Goal: Obtain resource: Download file/media

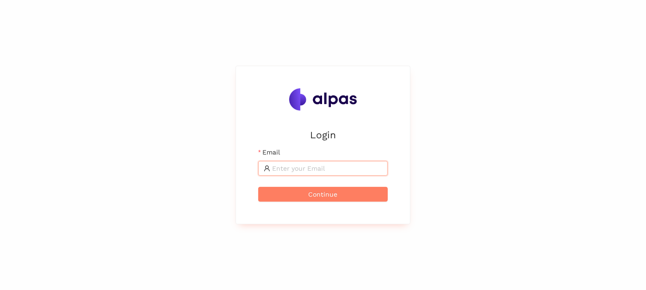
click at [326, 168] on input "Email" at bounding box center [327, 168] width 110 height 10
type input "[PERSON_NAME][EMAIL_ADDRESS][PERSON_NAME][DOMAIN_NAME]"
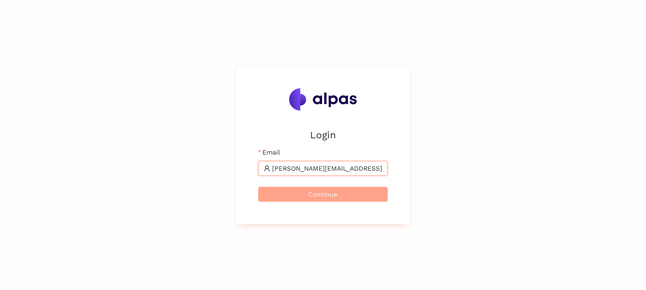
click at [341, 193] on button "Continue" at bounding box center [323, 194] width 130 height 15
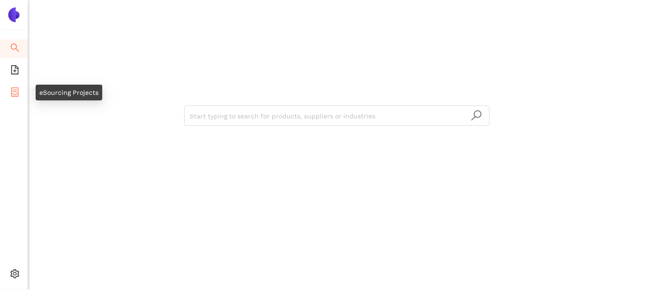
click at [12, 91] on icon "container" at bounding box center [14, 91] width 9 height 9
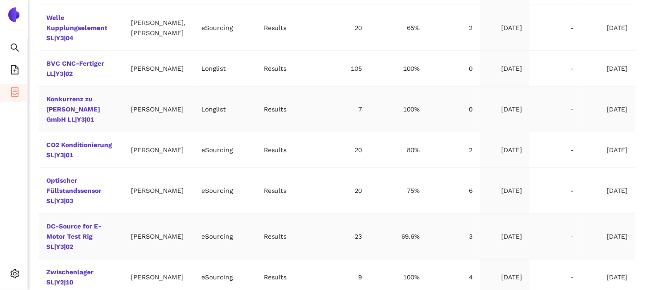
scroll to position [411, 0]
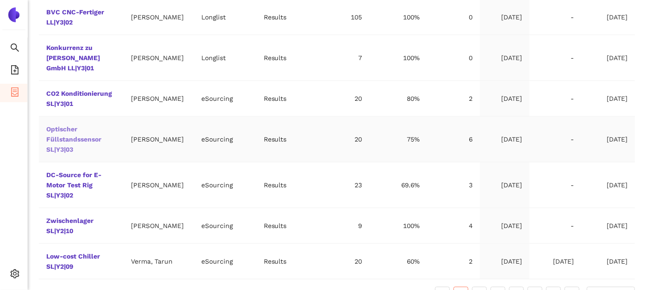
click at [0, 0] on link "Optischer Füllstandssensor SL|Y3|03" at bounding box center [0, 0] width 0 height 0
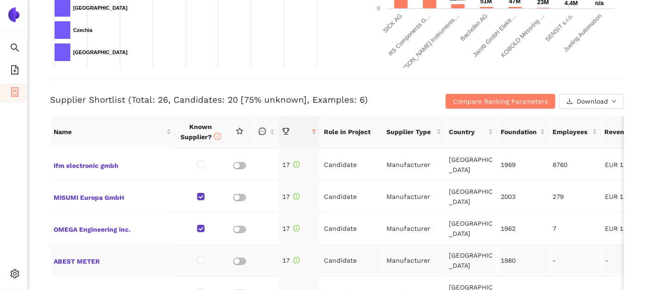
scroll to position [465, 0]
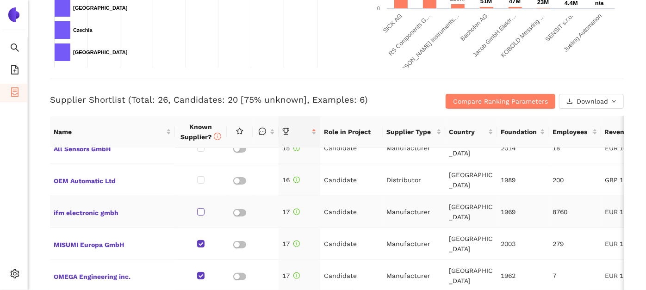
click at [197, 209] on input "checkbox" at bounding box center [200, 211] width 7 height 7
checkbox input "true"
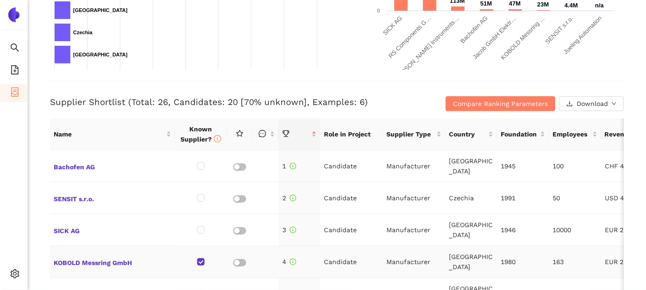
scroll to position [308, 0]
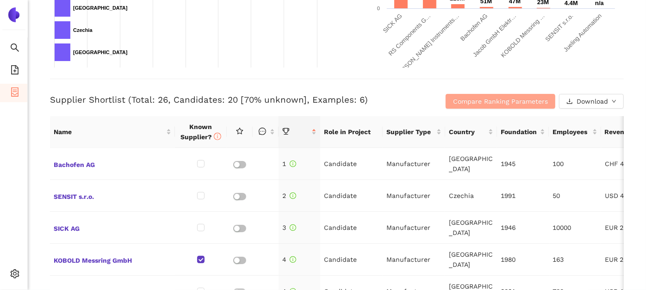
click at [514, 96] on span "Compare Ranking Parameters" at bounding box center [500, 101] width 95 height 10
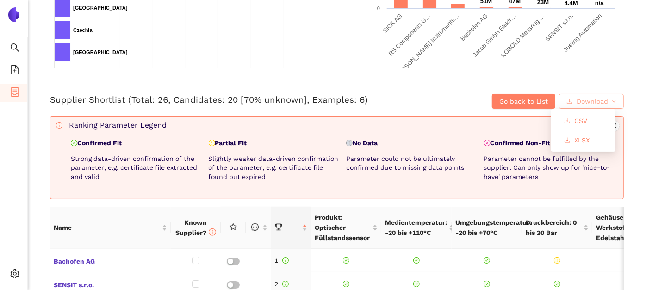
click at [583, 103] on span "Download" at bounding box center [592, 101] width 31 height 10
click at [581, 142] on span "XLSX" at bounding box center [581, 140] width 15 height 10
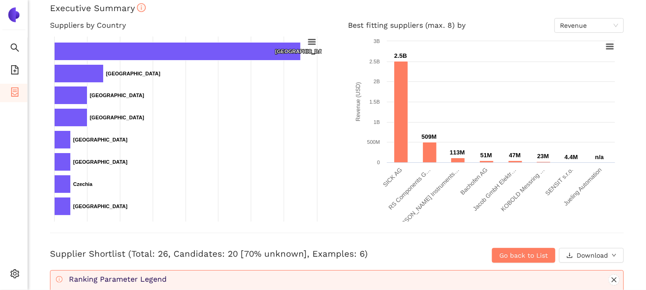
scroll to position [0, 0]
